Goal: Navigation & Orientation: Find specific page/section

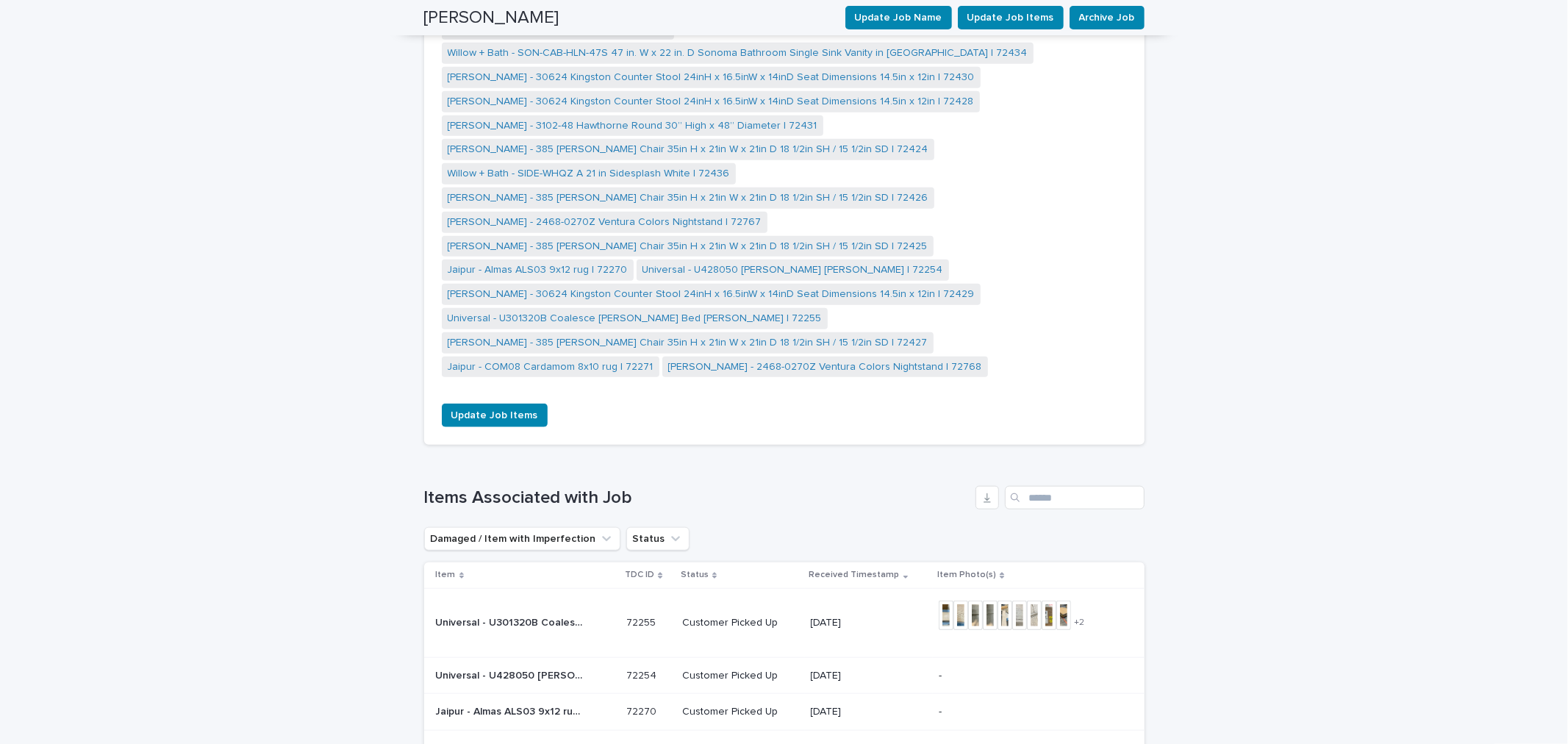
scroll to position [1339, 0]
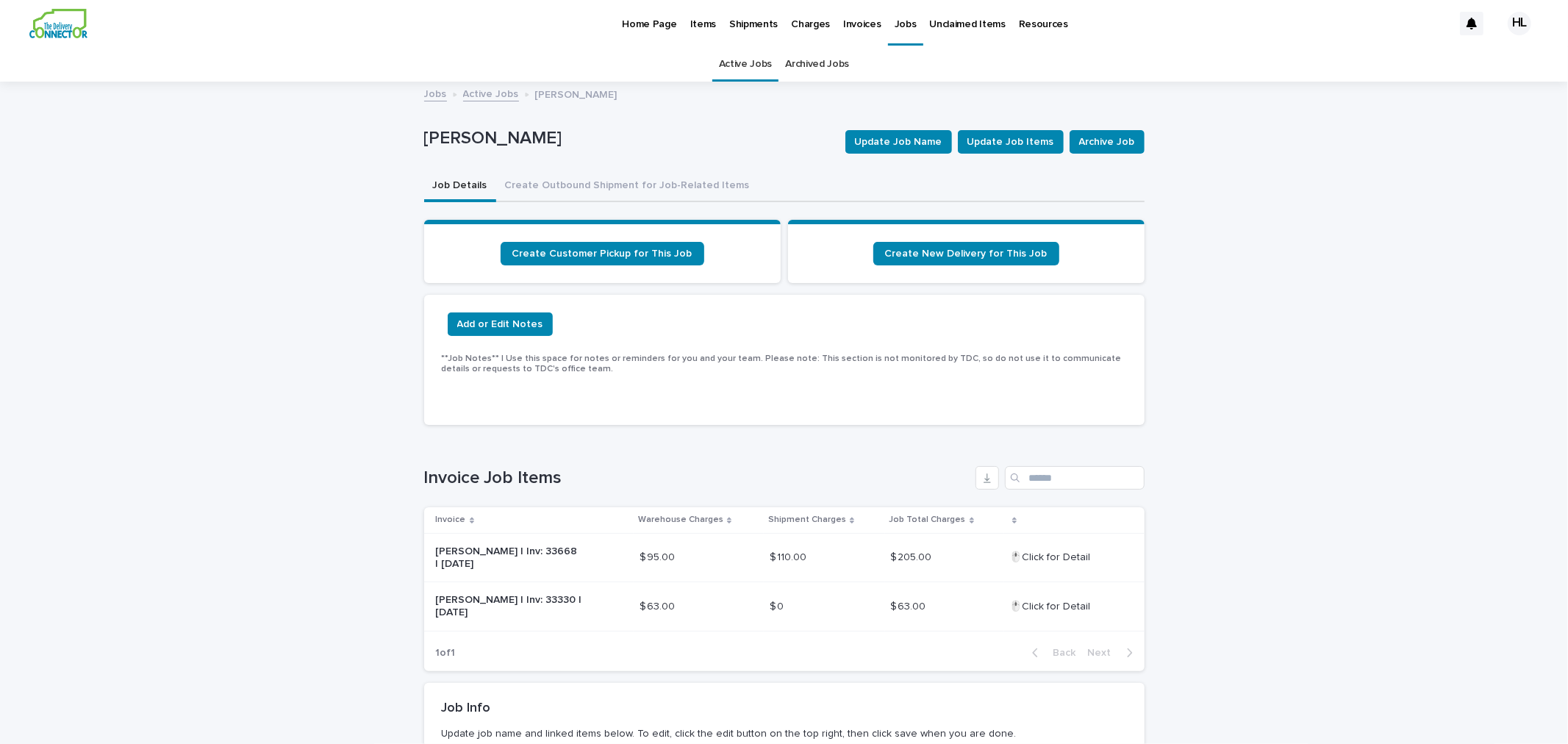
click at [894, 24] on p "Jobs" at bounding box center [906, 15] width 22 height 31
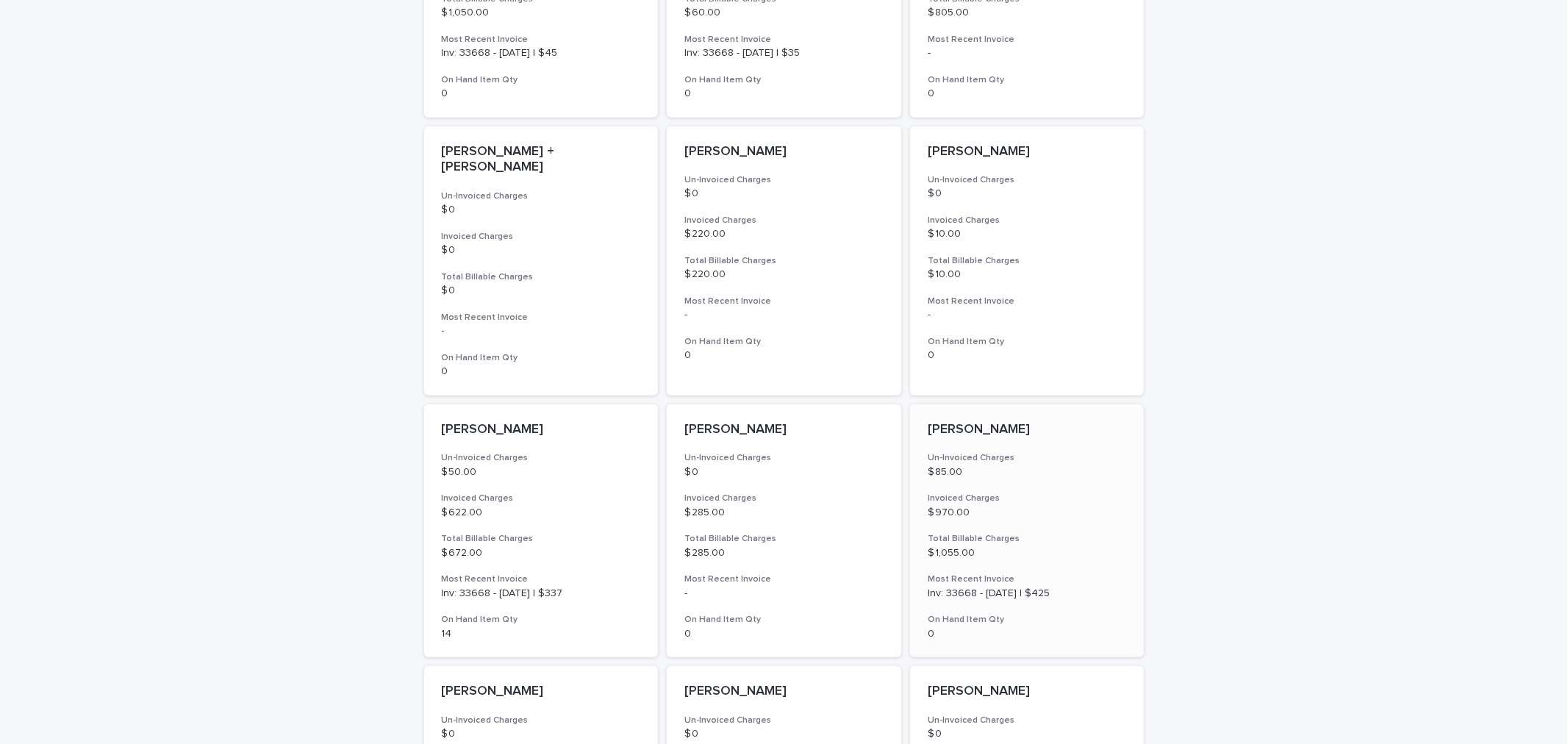
scroll to position [652, 0]
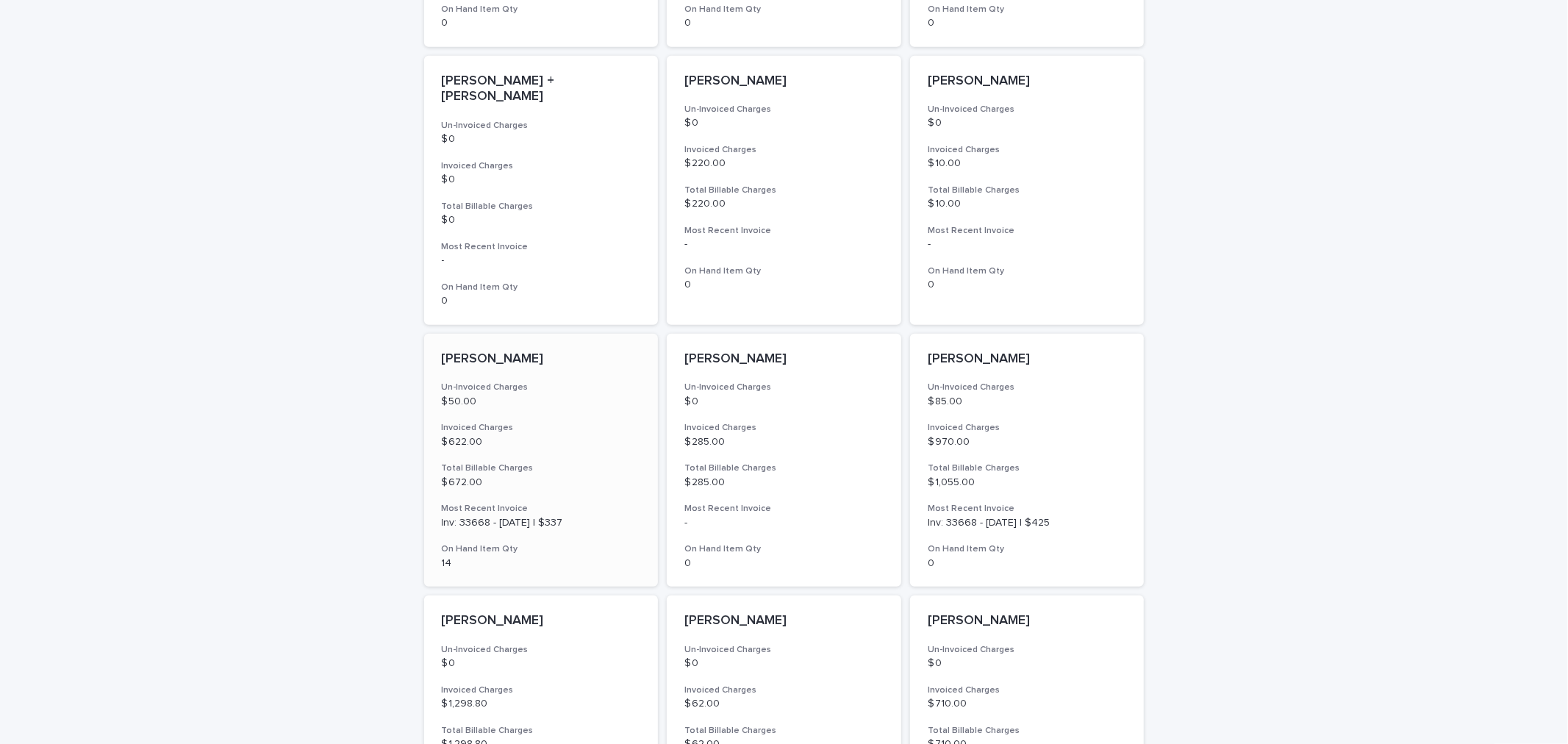
click at [591, 395] on p "$ 50.00" at bounding box center [541, 401] width 199 height 12
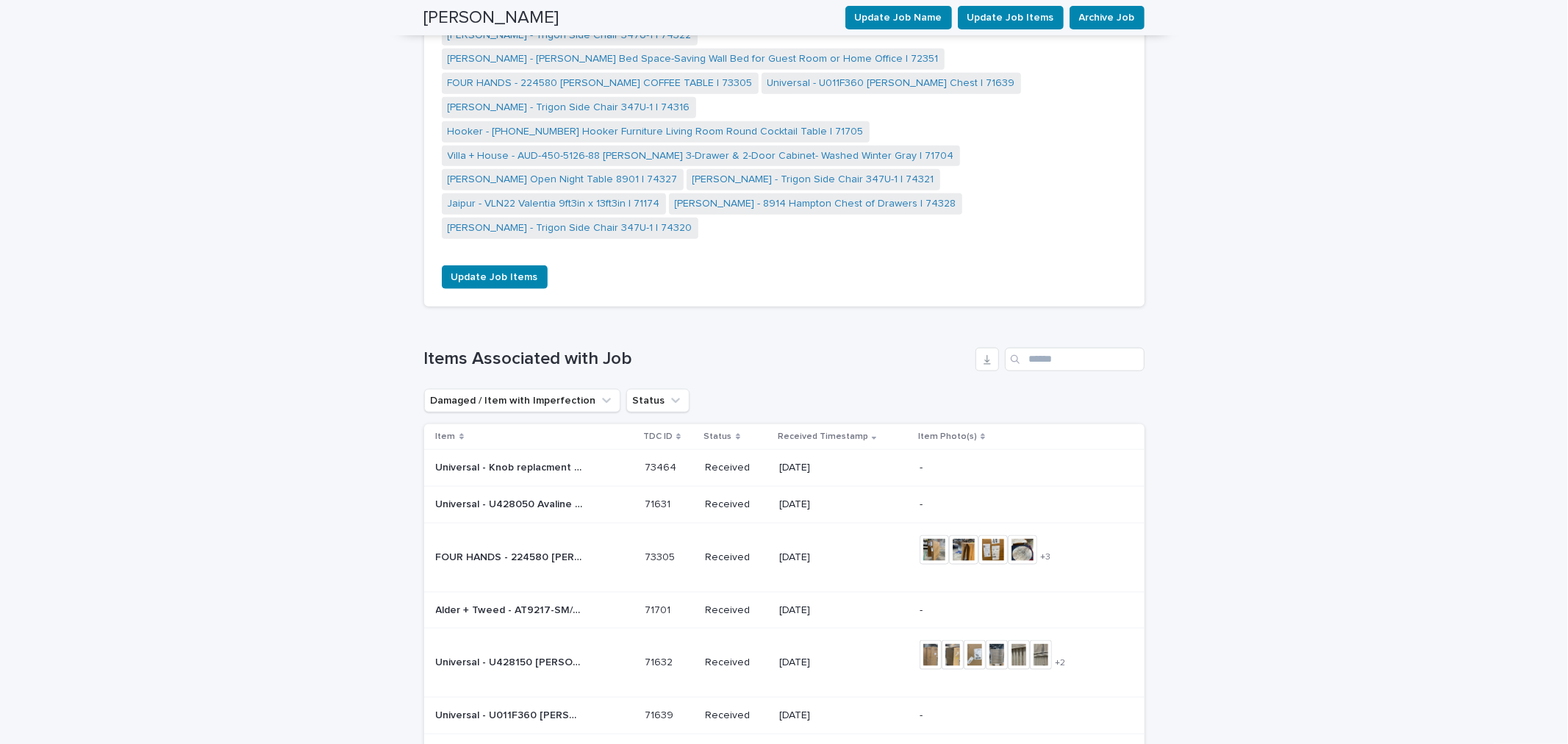
scroll to position [1388, 0]
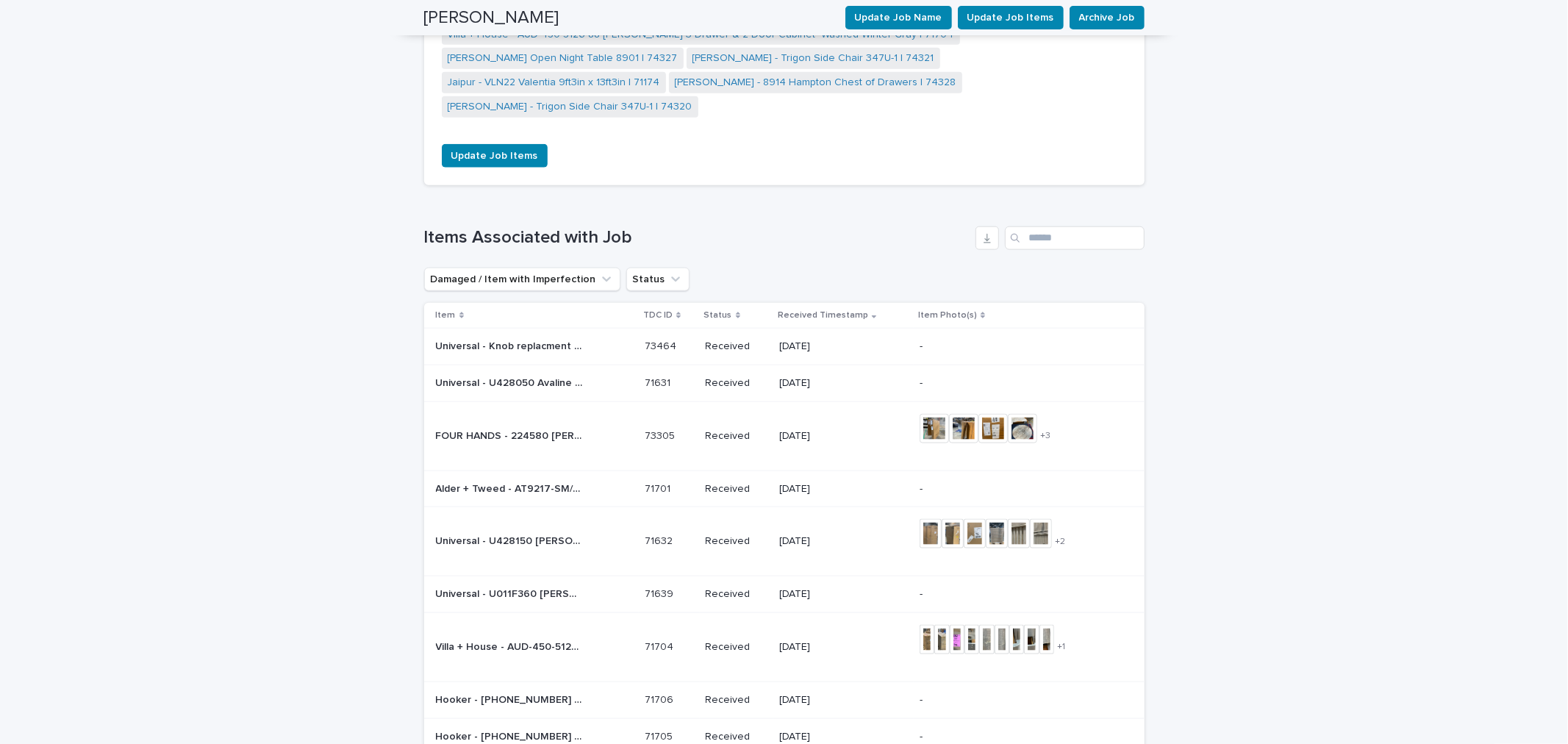
click at [560, 532] on p "Universal - U428150 [PERSON_NAME] Chest 40W X 19D X 56H | 71632" at bounding box center [511, 539] width 150 height 16
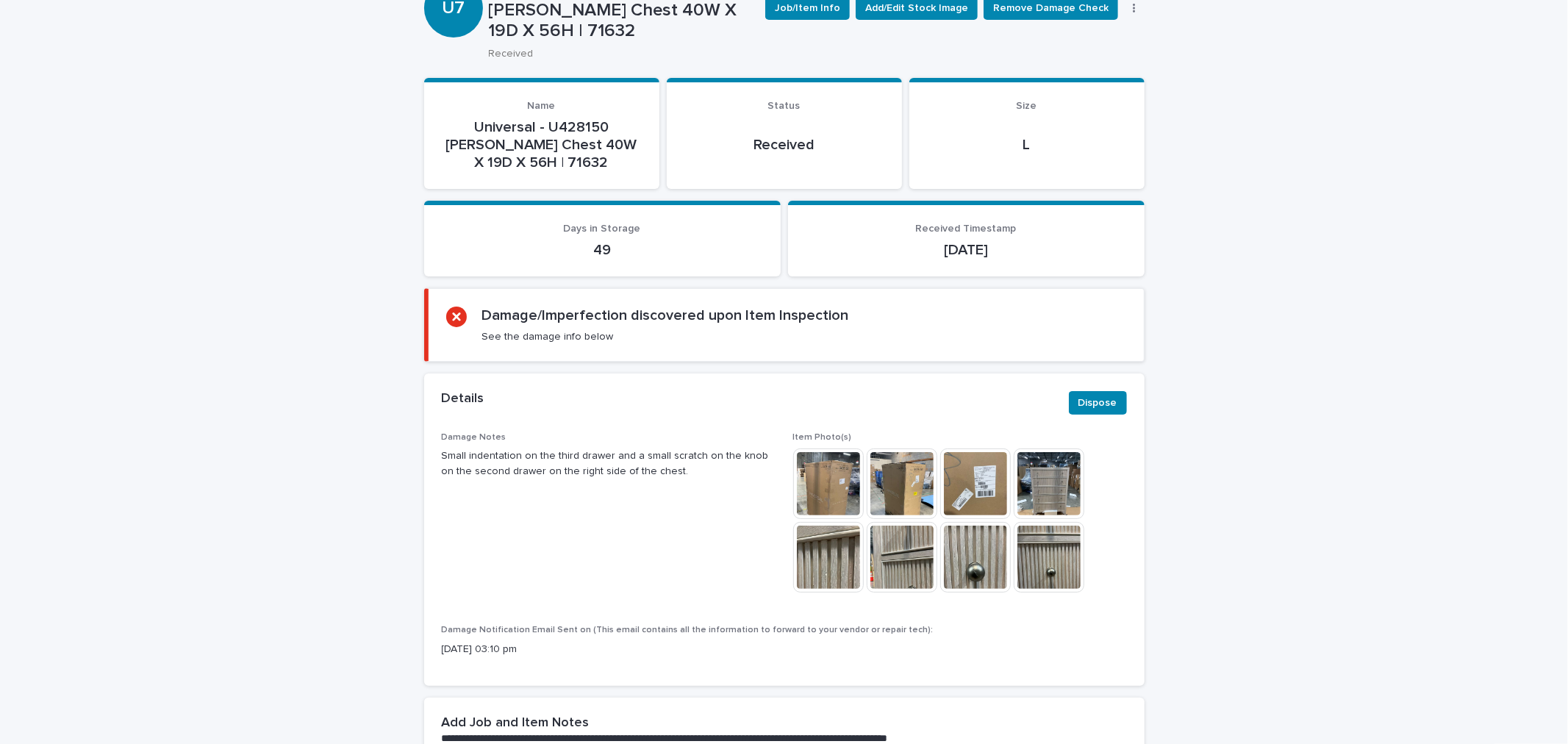
scroll to position [163, 0]
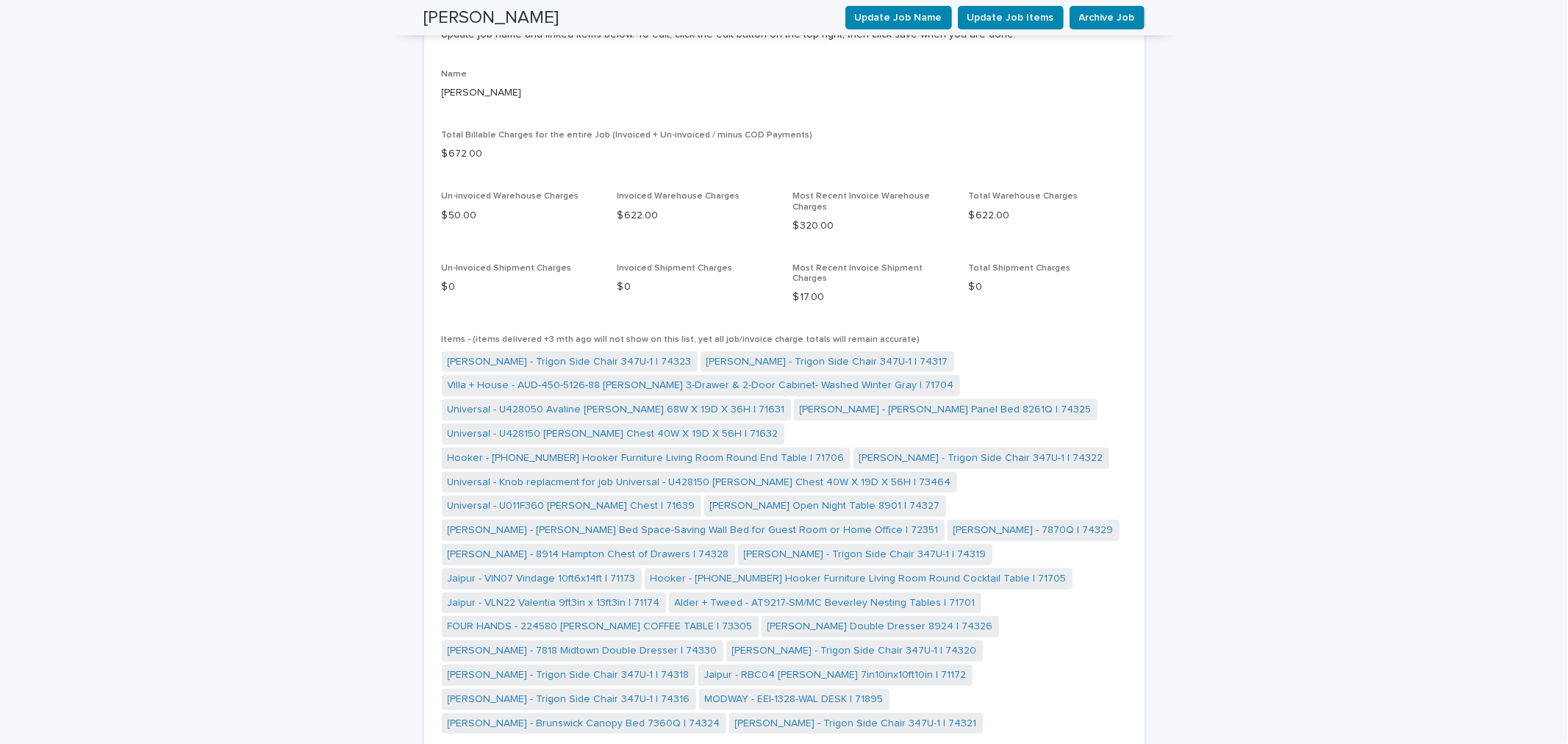
scroll to position [700, 0]
click at [603, 401] on link "Universal - U428050 Avaline [PERSON_NAME] 68W X 19D X 36H | 71631" at bounding box center [616, 408] width 338 height 16
